Goal: Task Accomplishment & Management: Use online tool/utility

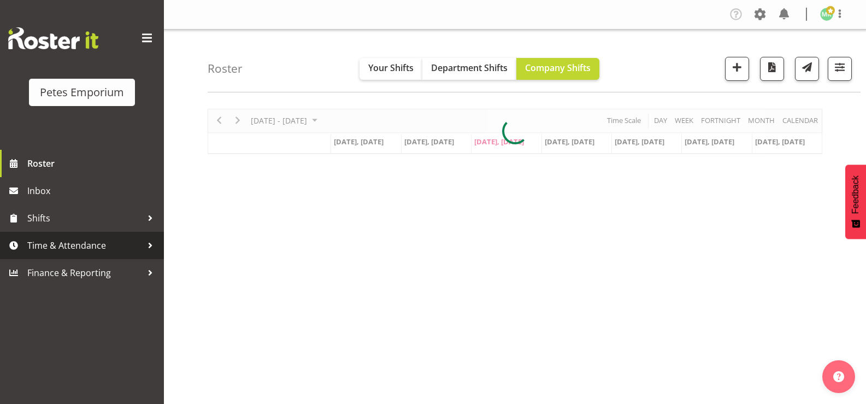
click at [89, 243] on span "Time & Attendance" at bounding box center [84, 245] width 115 height 16
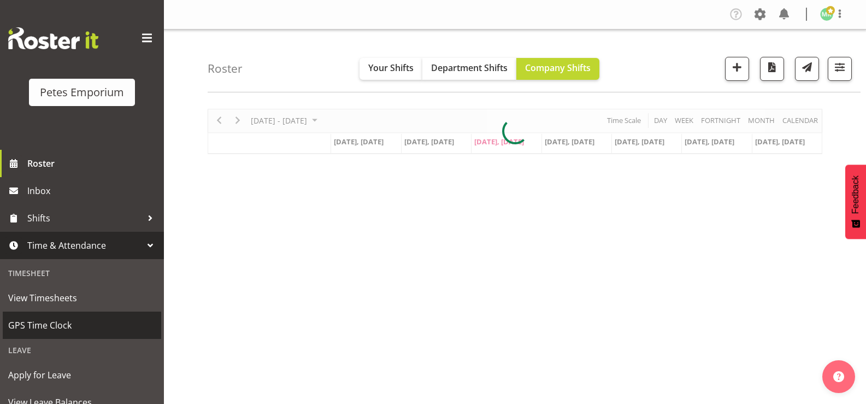
click at [104, 323] on span "GPS Time Clock" at bounding box center [82, 325] width 148 height 16
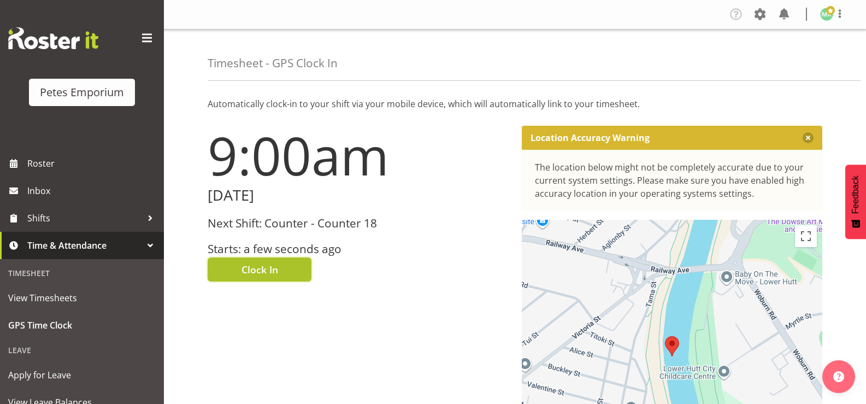
click at [290, 274] on button "Clock In" at bounding box center [260, 269] width 104 height 24
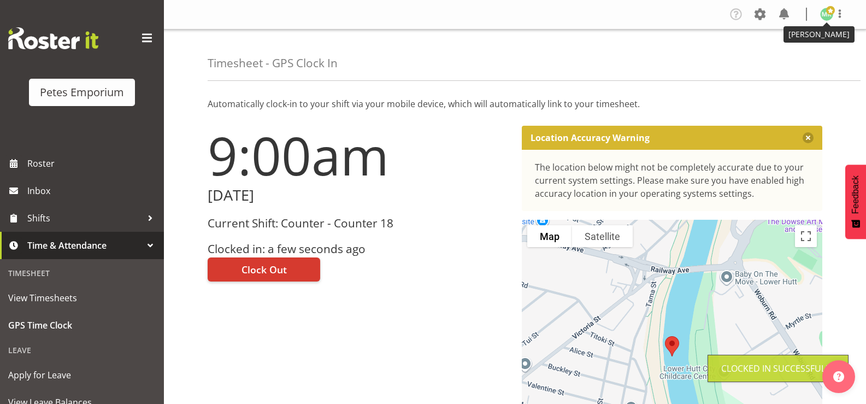
click at [827, 14] on span at bounding box center [830, 10] width 9 height 9
click at [785, 59] on link "Log Out" at bounding box center [793, 58] width 105 height 20
